Goal: Task Accomplishment & Management: Complete application form

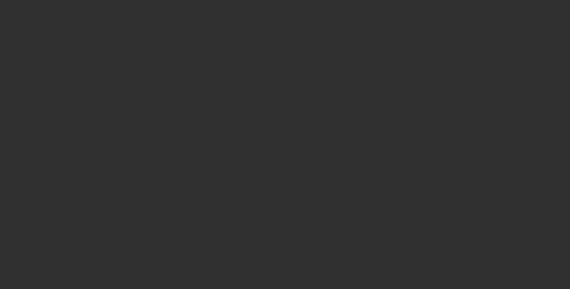
click at [195, 169] on div at bounding box center [285, 144] width 570 height 289
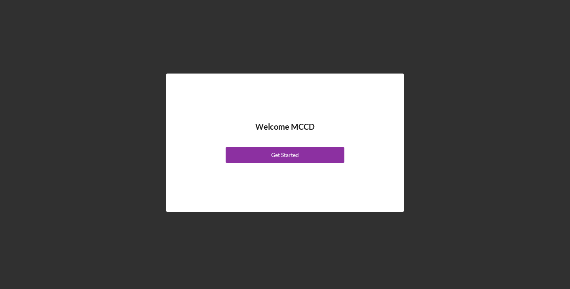
click at [258, 152] on button "Get Started" at bounding box center [284, 155] width 119 height 16
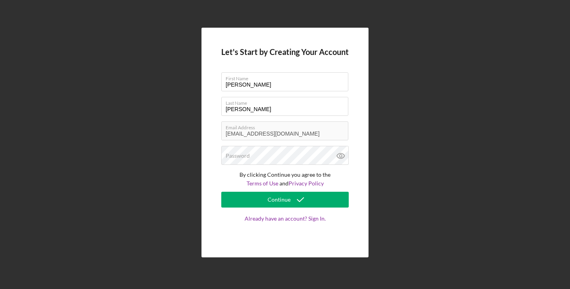
click at [210, 185] on div "Let's Start by Creating Your Account First Name [PERSON_NAME] Last Name [PERSON…" at bounding box center [284, 143] width 167 height 230
click at [239, 156] on label "Password" at bounding box center [237, 156] width 24 height 6
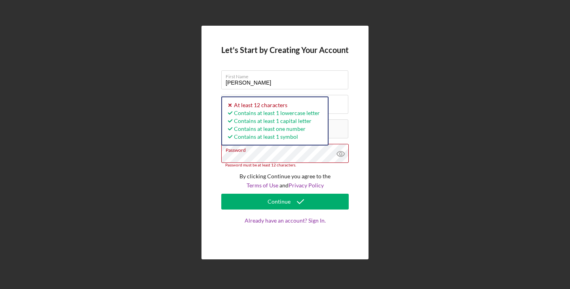
click at [214, 155] on div "Let's Start by Creating Your Account First Name [PERSON_NAME] Last Name [PERSON…" at bounding box center [284, 143] width 167 height 234
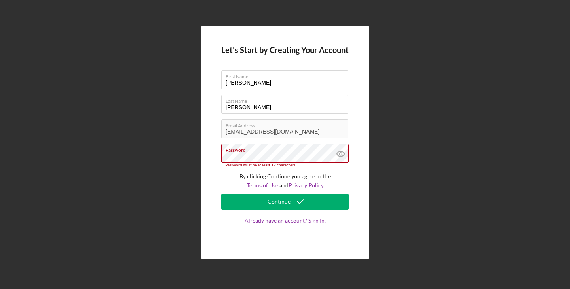
click at [279, 205] on div "Continue" at bounding box center [278, 202] width 23 height 16
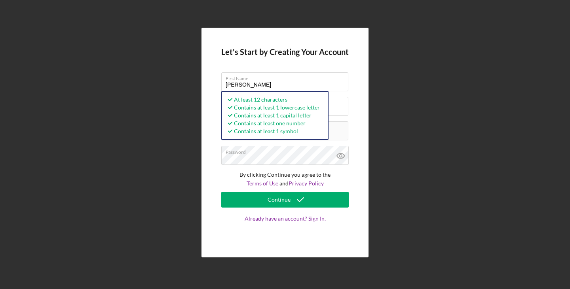
click at [274, 198] on div "Continue" at bounding box center [278, 200] width 23 height 16
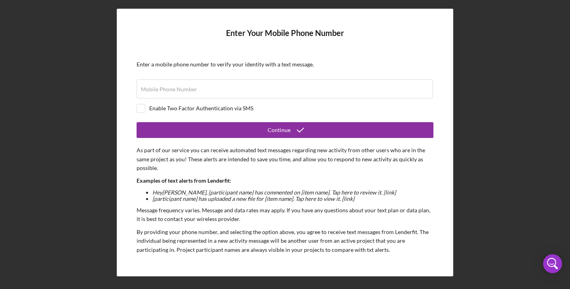
click at [153, 89] on label "Mobile Phone Number" at bounding box center [169, 89] width 56 height 6
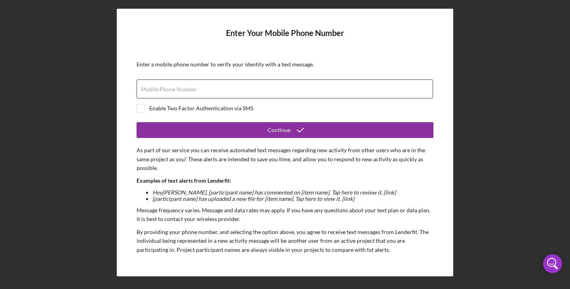
click at [153, 89] on input "Mobile Phone Number" at bounding box center [284, 89] width 296 height 19
type input "[PHONE_NUMBER]"
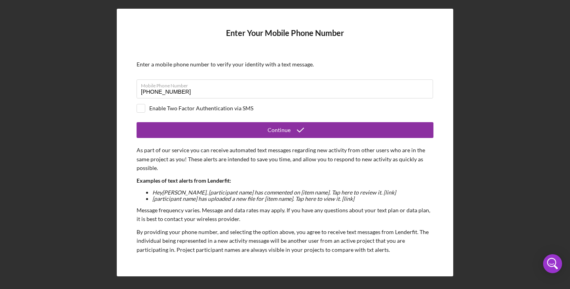
click at [271, 132] on div "Continue" at bounding box center [278, 130] width 23 height 16
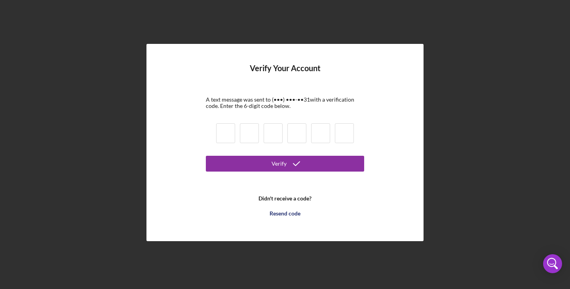
click at [224, 132] on input at bounding box center [225, 133] width 19 height 20
type input "3"
type input "8"
type input "0"
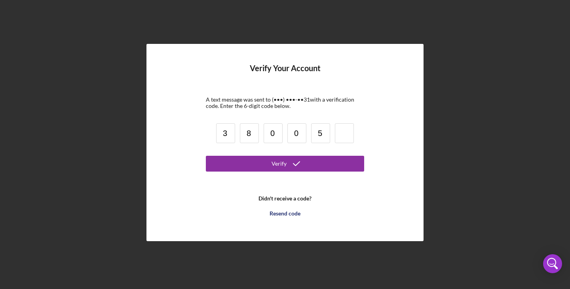
type input "5"
type input "3"
click at [279, 163] on div "Verify" at bounding box center [278, 164] width 15 height 16
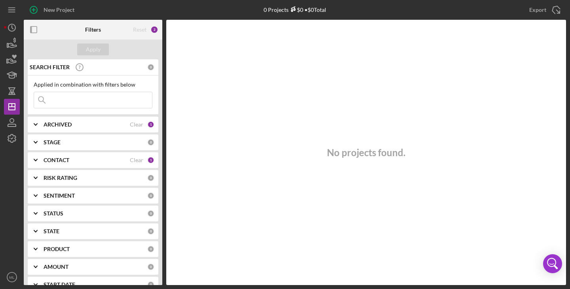
click at [61, 98] on input at bounding box center [93, 100] width 118 height 16
click at [85, 100] on input "Nzars" at bounding box center [93, 100] width 118 height 16
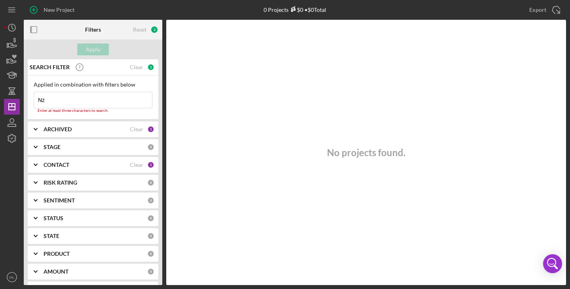
type input "N"
type input "tax"
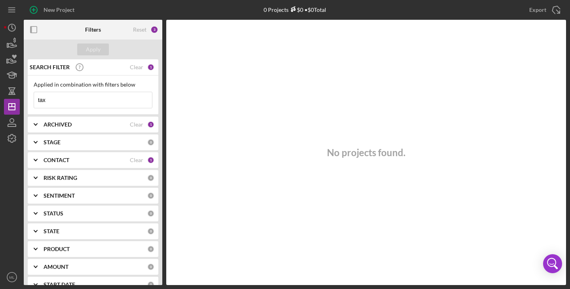
drag, startPoint x: 66, startPoint y: 97, endPoint x: 34, endPoint y: 96, distance: 32.1
click at [34, 96] on input "tax" at bounding box center [93, 100] width 118 height 16
click at [11, 45] on icon "button" at bounding box center [12, 45] width 8 height 4
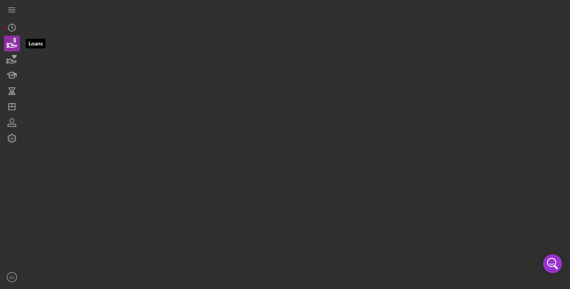
click at [11, 45] on icon "button" at bounding box center [12, 45] width 8 height 4
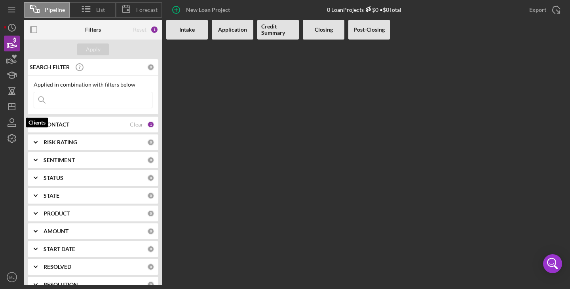
click at [10, 120] on icon "button" at bounding box center [12, 121] width 4 height 4
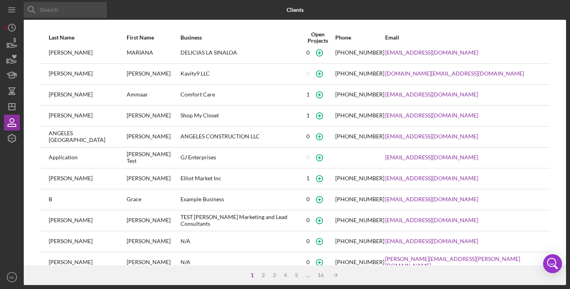
scroll to position [104, 0]
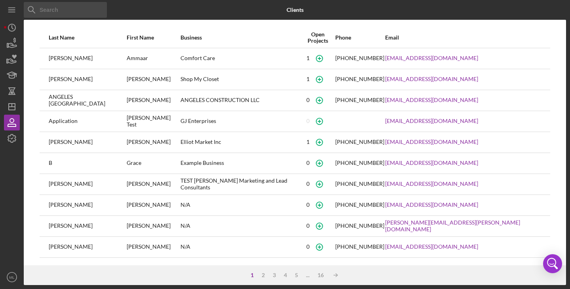
click at [273, 277] on div "3" at bounding box center [274, 275] width 11 height 6
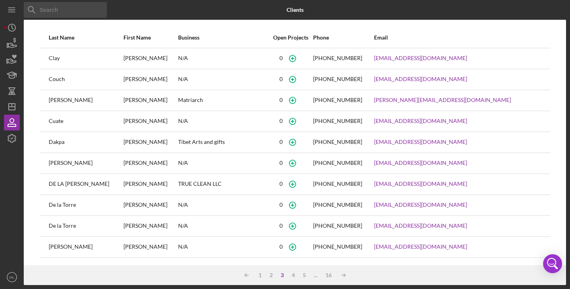
click at [295, 275] on div "4" at bounding box center [293, 275] width 11 height 6
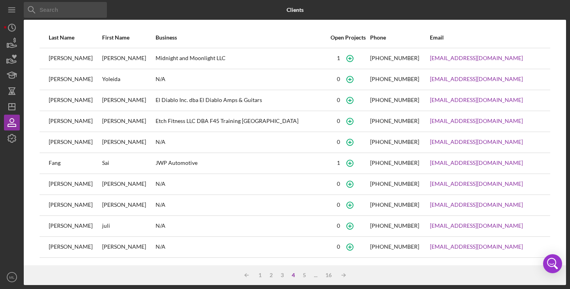
click at [306, 275] on div "5" at bounding box center [304, 275] width 11 height 6
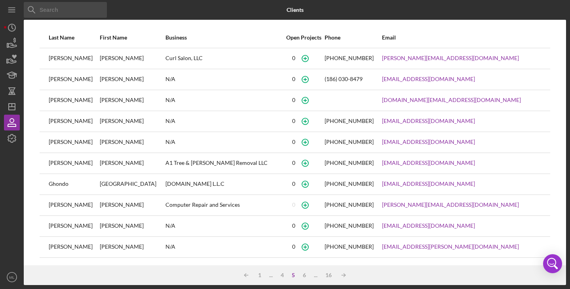
click at [316, 277] on div "..." at bounding box center [315, 275] width 11 height 6
click at [344, 274] on icon "Icon/Table Sort Arrow" at bounding box center [343, 275] width 16 height 16
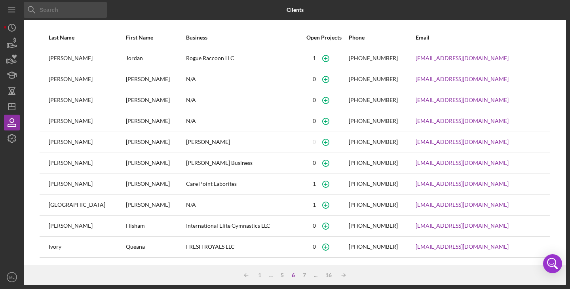
click at [344, 274] on icon "Icon/Table Sort Arrow" at bounding box center [343, 275] width 16 height 16
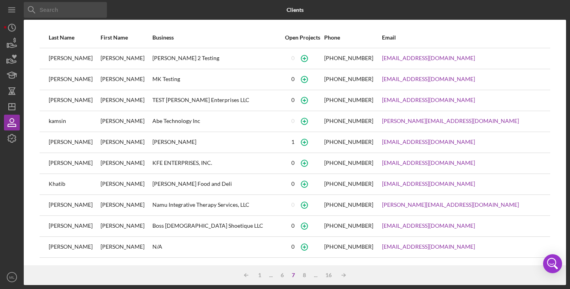
click at [344, 274] on icon "Icon/Table Sort Arrow" at bounding box center [343, 275] width 16 height 16
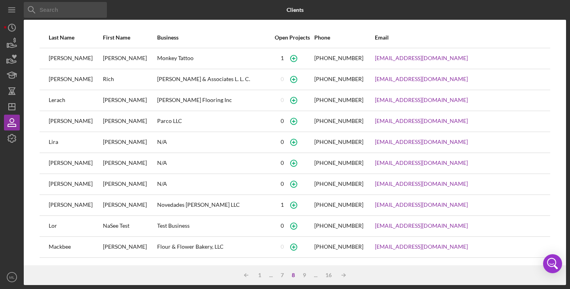
click at [344, 274] on icon "Icon/Table Sort Arrow" at bounding box center [343, 275] width 16 height 16
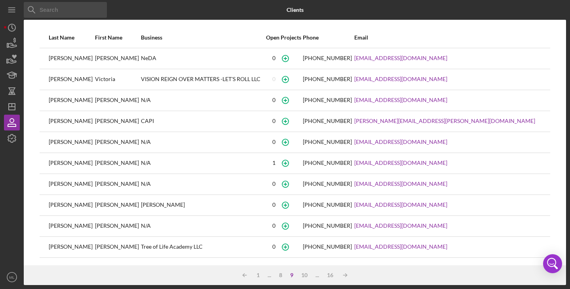
click at [344, 274] on icon "Icon/Table Sort Arrow" at bounding box center [345, 275] width 16 height 16
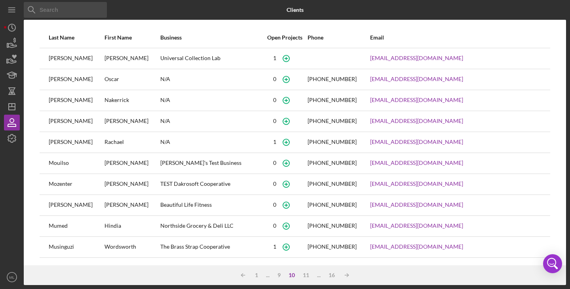
click at [344, 274] on icon "Icon/Table Sort Arrow" at bounding box center [347, 275] width 16 height 16
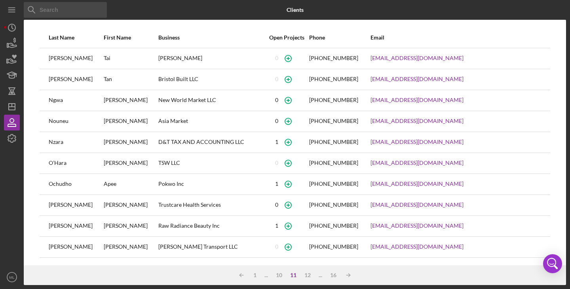
click at [297, 144] on icon "button" at bounding box center [288, 142] width 18 height 18
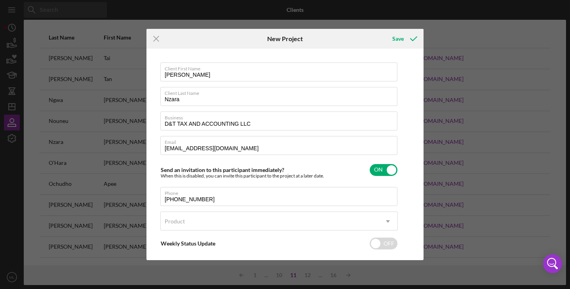
click at [154, 40] on line at bounding box center [155, 38] width 5 height 5
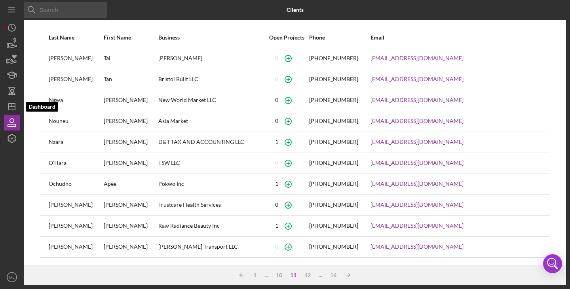
click at [12, 110] on polygon "button" at bounding box center [12, 107] width 6 height 6
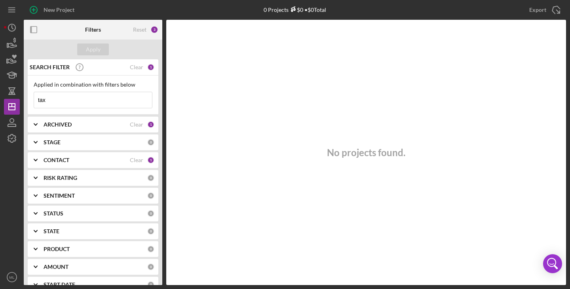
click at [8, 4] on icon "Icon/Menu" at bounding box center [12, 10] width 18 height 18
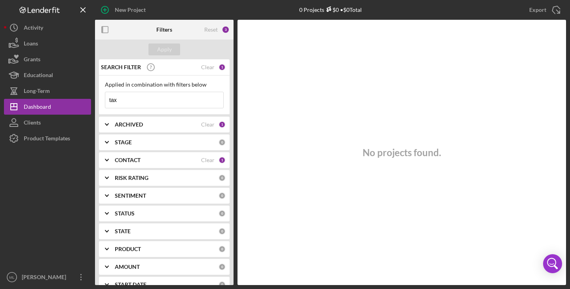
click at [26, 24] on div "Activity" at bounding box center [33, 29] width 19 height 18
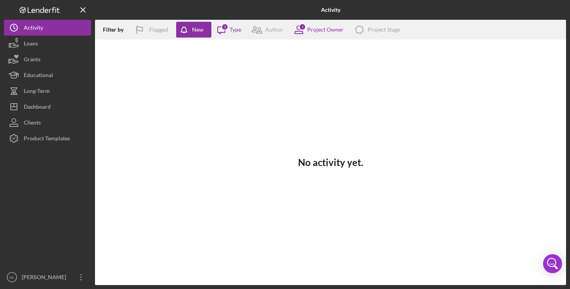
click at [24, 45] on div "Loans" at bounding box center [31, 45] width 14 height 18
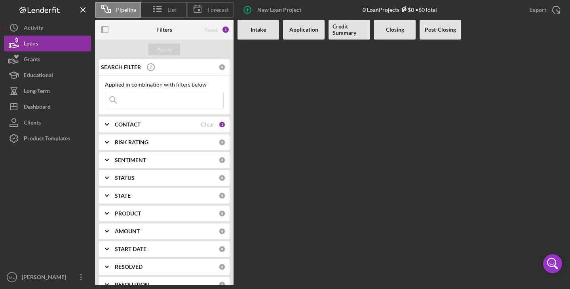
click at [258, 28] on b "Intake" at bounding box center [257, 30] width 15 height 6
click at [152, 101] on input at bounding box center [164, 100] width 118 height 16
type input "D&T"
click at [113, 9] on icon at bounding box center [106, 9] width 20 height 20
click at [170, 8] on span "List" at bounding box center [171, 10] width 9 height 6
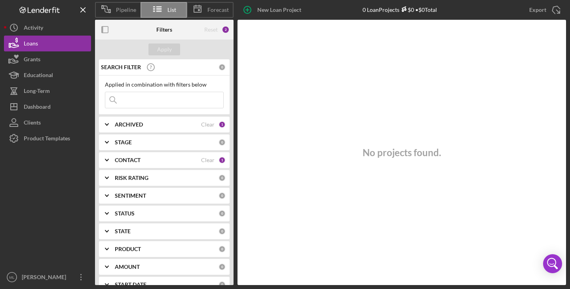
click at [212, 7] on span "Forecast" at bounding box center [217, 10] width 21 height 6
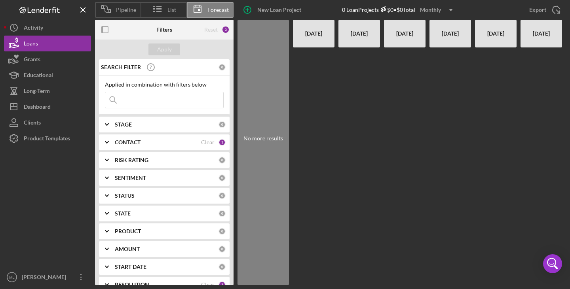
click at [522, 92] on div at bounding box center [541, 166] width 42 height 238
click at [27, 29] on div "Activity" at bounding box center [33, 29] width 19 height 18
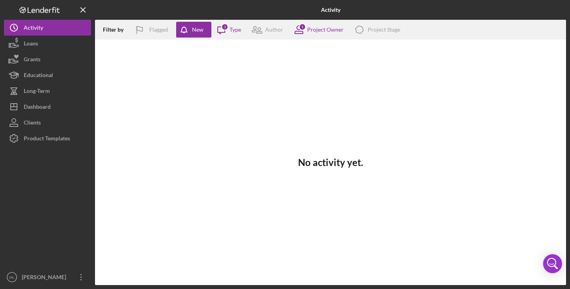
click at [322, 25] on div "1 Project Owner" at bounding box center [316, 30] width 55 height 20
click at [221, 32] on icon at bounding box center [221, 30] width 7 height 7
click at [159, 56] on div "No activity yet." at bounding box center [330, 163] width 471 height 246
click at [318, 32] on div "Project Owner" at bounding box center [325, 30] width 36 height 6
click at [137, 103] on div "No activity yet." at bounding box center [330, 163] width 471 height 246
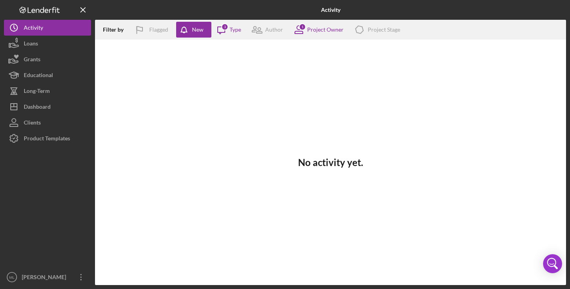
click at [41, 44] on button "Loans" at bounding box center [47, 44] width 87 height 16
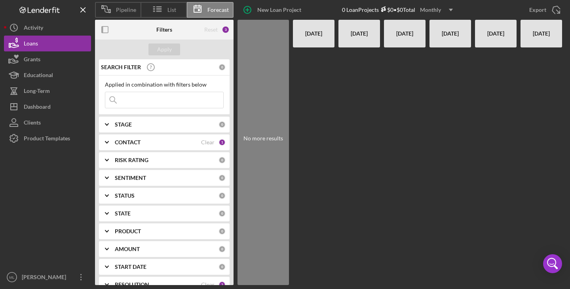
click at [115, 6] on icon at bounding box center [106, 9] width 20 height 20
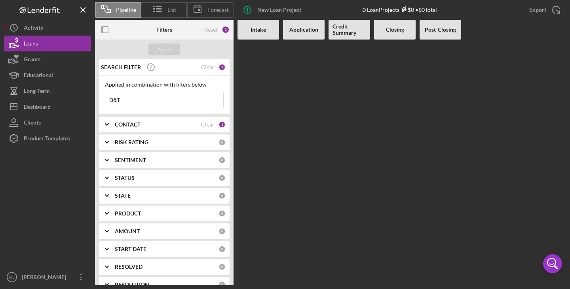
click at [79, 280] on icon "Icon/Overflow" at bounding box center [81, 277] width 20 height 20
click at [14, 159] on div at bounding box center [47, 207] width 87 height 123
click at [129, 125] on b "CONTACT" at bounding box center [128, 124] width 26 height 6
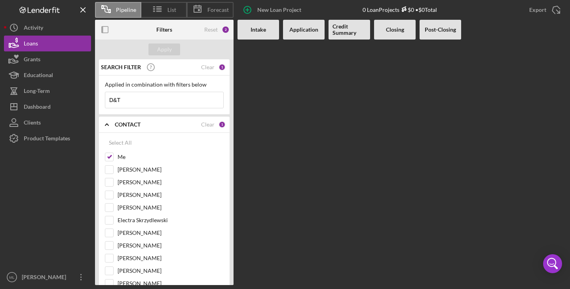
click at [129, 125] on b "CONTACT" at bounding box center [128, 124] width 26 height 6
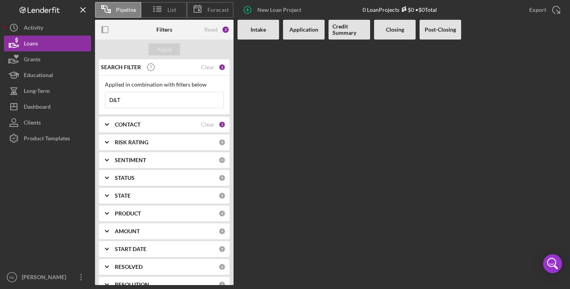
click at [552, 264] on icon "Open Intercom Messenger" at bounding box center [553, 266] width 9 height 6
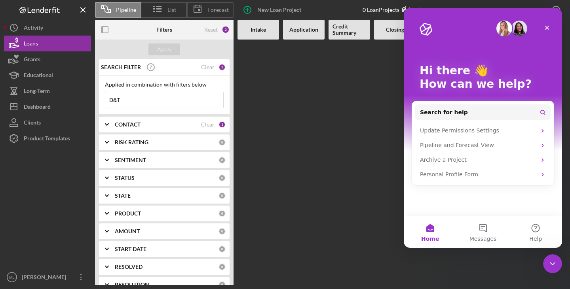
click at [549, 27] on icon "Close" at bounding box center [547, 28] width 6 height 6
